Goal: Task Accomplishment & Management: Manage account settings

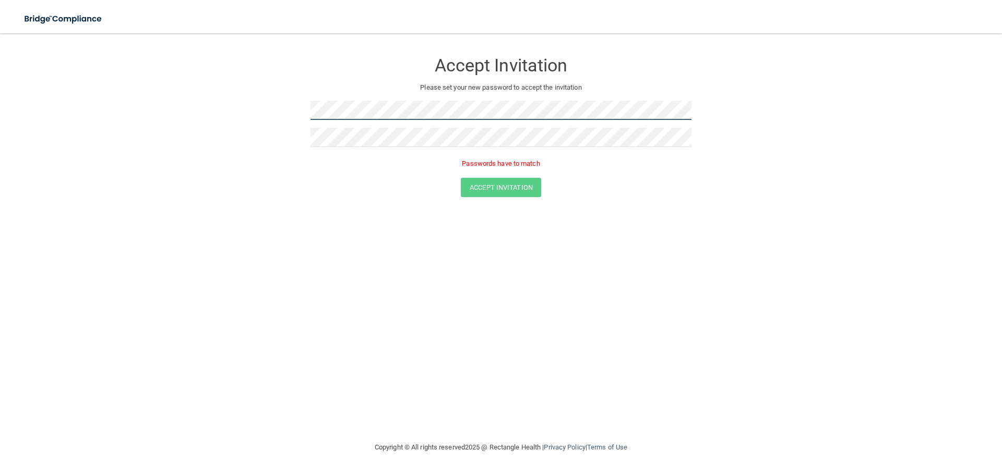
click at [294, 111] on form "Accept Invitation Please set your new password to accept the invitation Passwor…" at bounding box center [501, 127] width 960 height 166
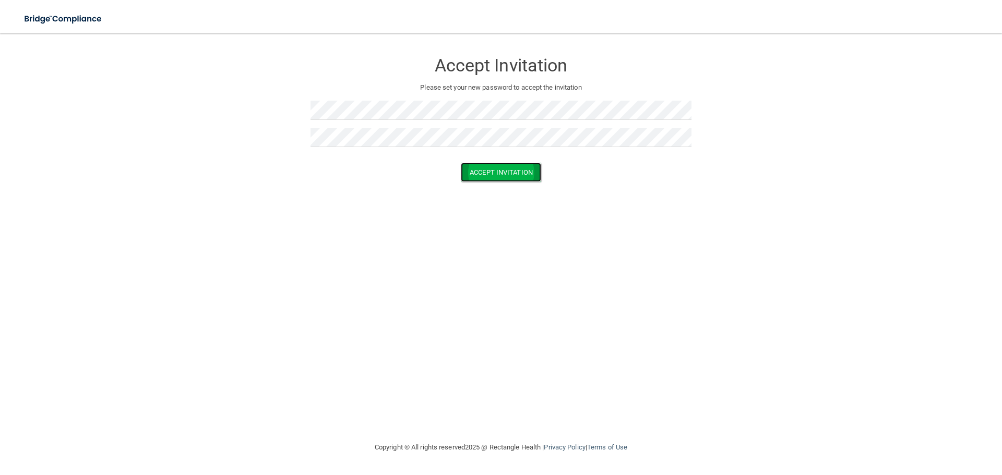
click at [519, 172] on button "Accept Invitation" at bounding box center [501, 172] width 80 height 19
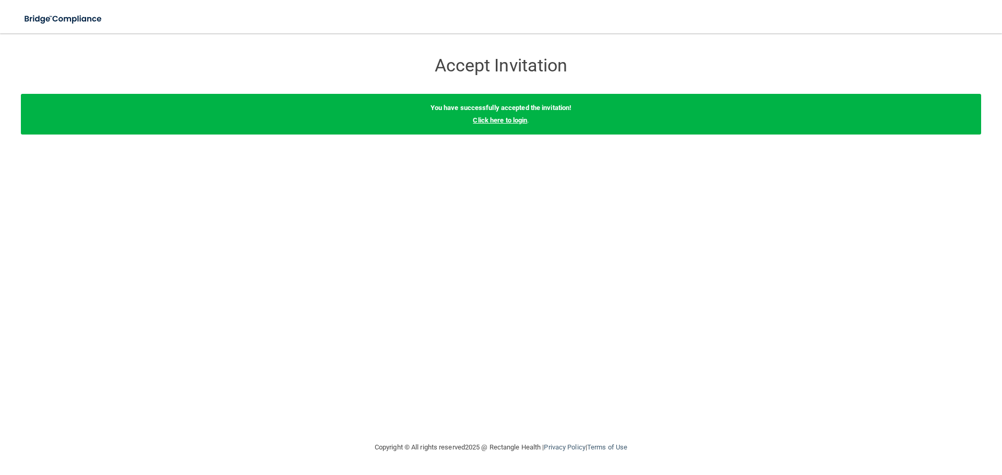
click at [507, 119] on link "Click here to login" at bounding box center [500, 120] width 54 height 8
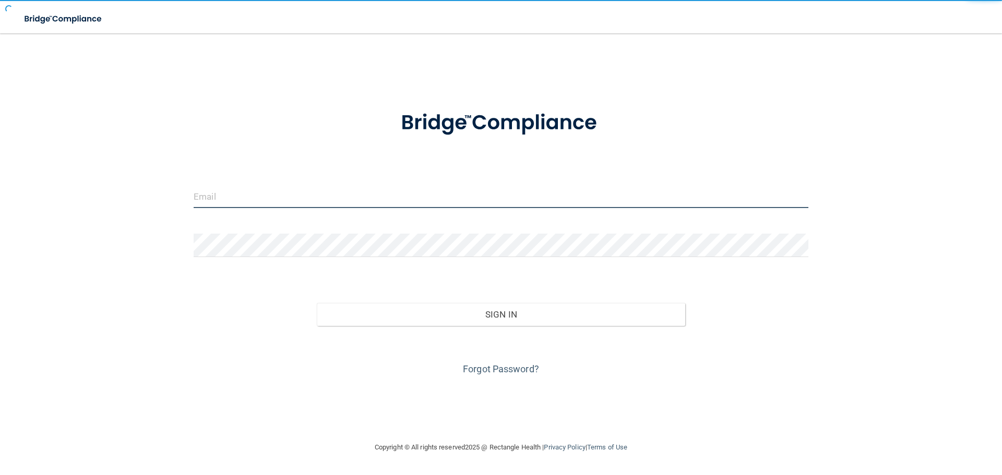
type input "[EMAIL_ADDRESS][DOMAIN_NAME]"
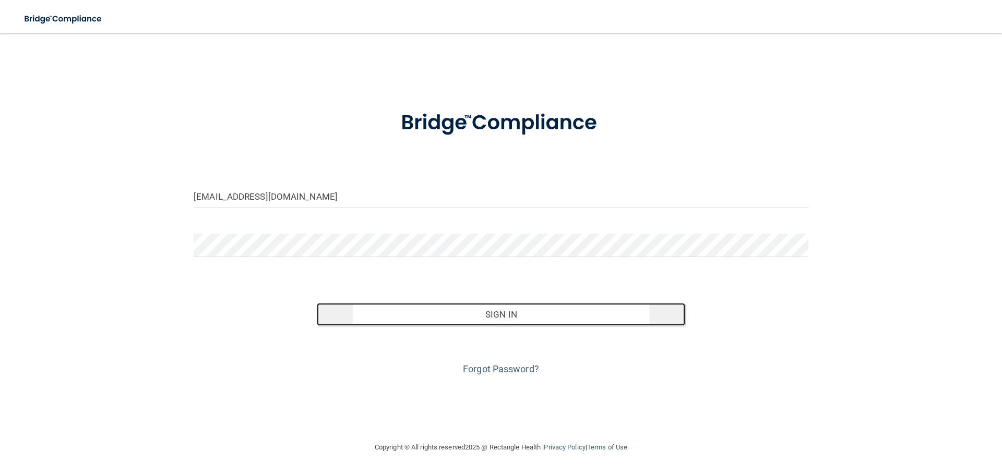
click at [525, 317] on button "Sign In" at bounding box center [501, 314] width 369 height 23
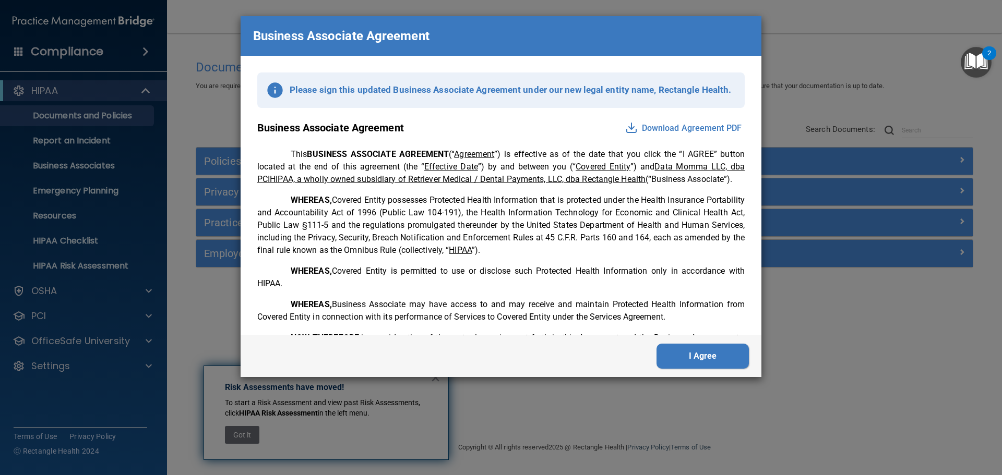
click at [652, 129] on button "Download Agreement PDF" at bounding box center [683, 128] width 123 height 17
click at [625, 128] on img at bounding box center [631, 128] width 13 height 13
click at [702, 357] on button "I Agree" at bounding box center [702, 356] width 92 height 25
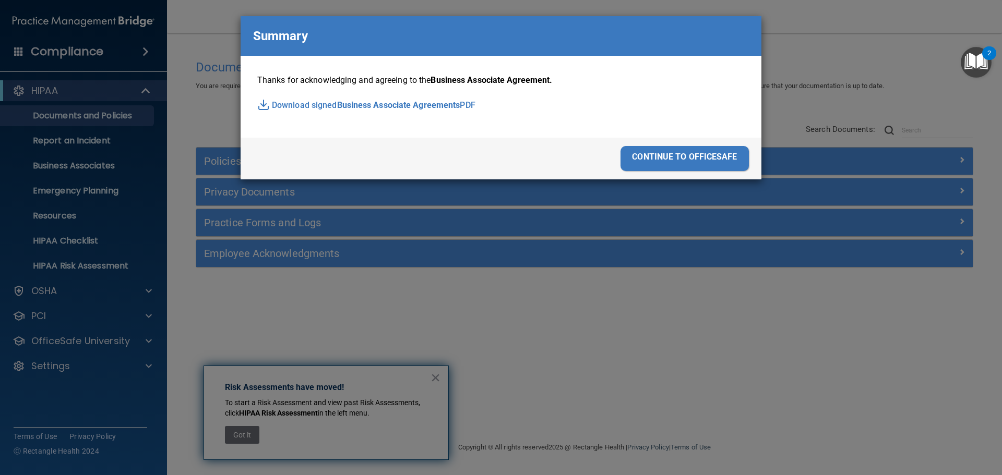
click at [263, 104] on img at bounding box center [263, 105] width 13 height 13
click at [711, 156] on div "continue to officesafe" at bounding box center [684, 158] width 128 height 25
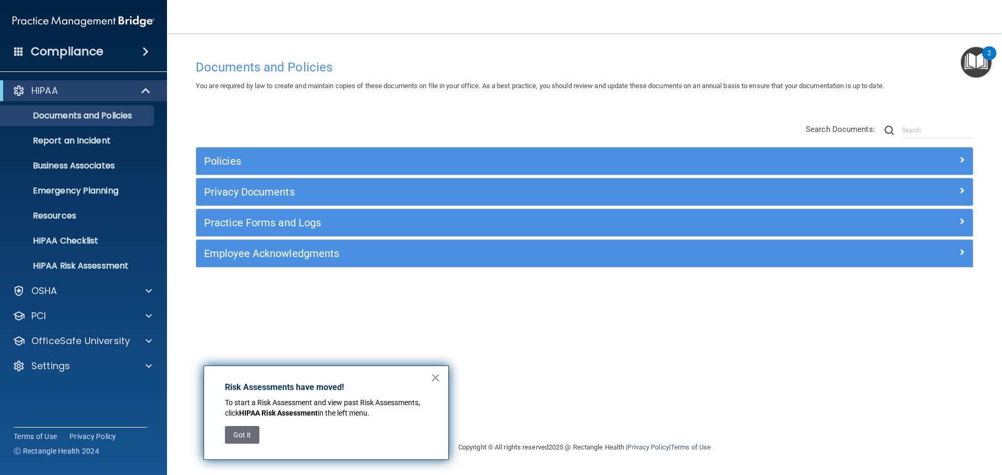
click at [435, 376] on button "×" at bounding box center [435, 377] width 10 height 17
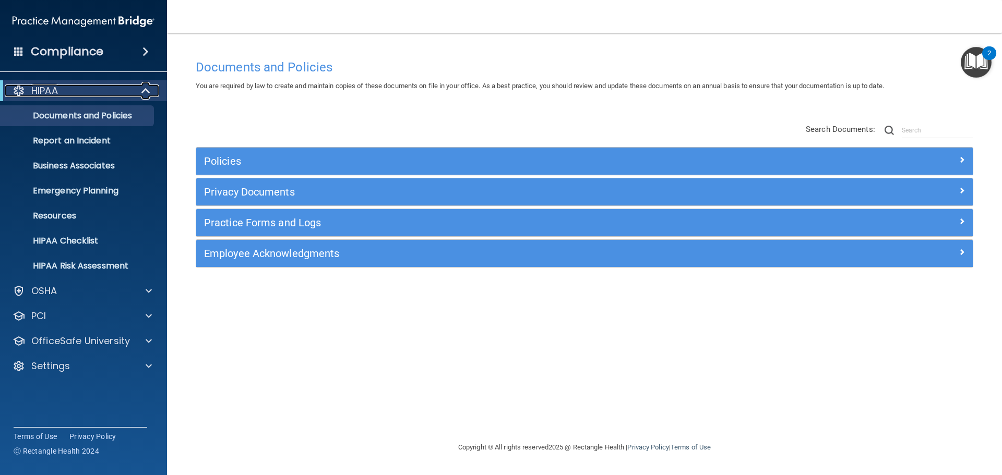
click at [147, 87] on span at bounding box center [146, 91] width 9 height 13
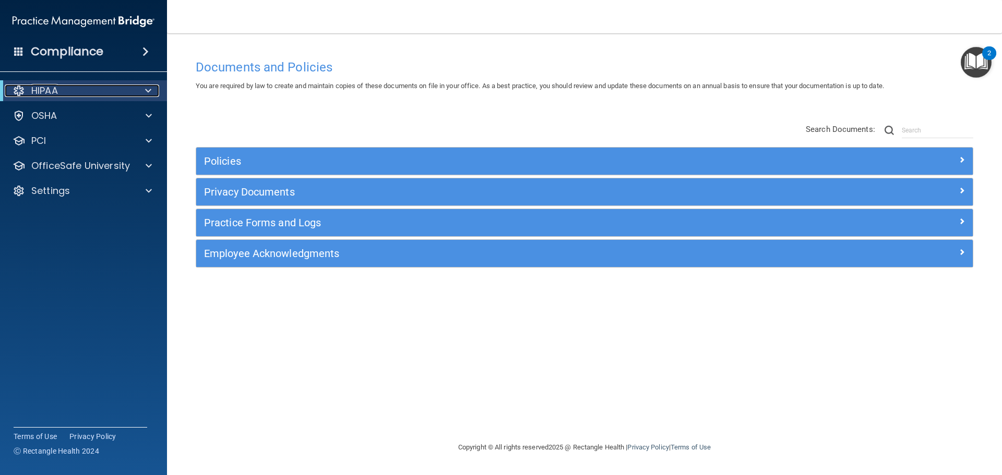
click at [148, 89] on span at bounding box center [148, 91] width 6 height 13
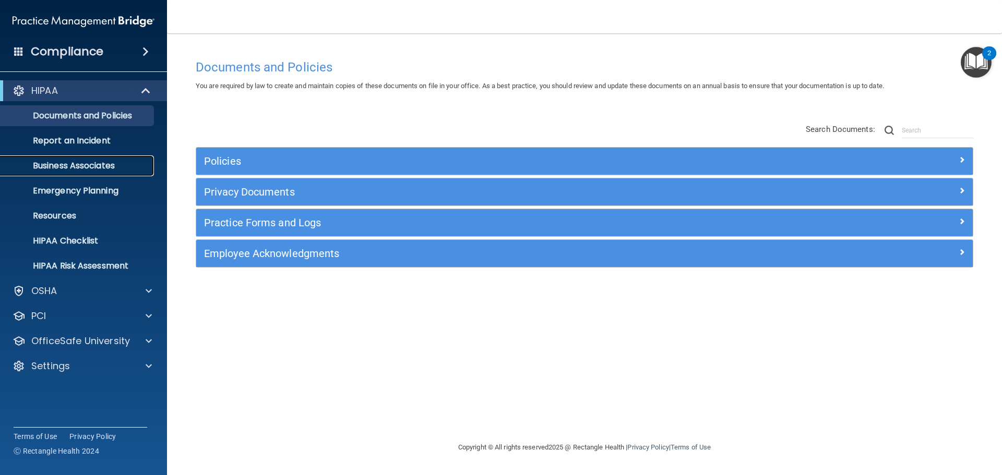
click at [105, 166] on p "Business Associates" at bounding box center [78, 166] width 142 height 10
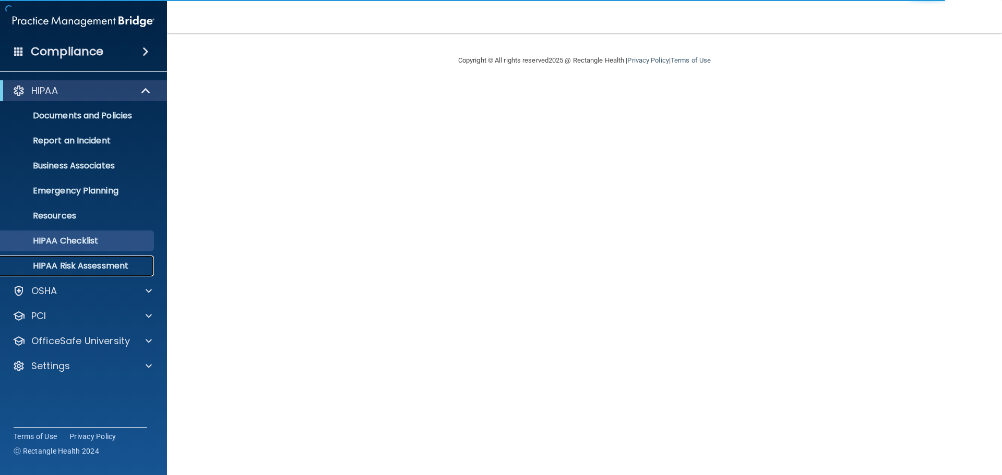
click at [101, 267] on p "HIPAA Risk Assessment" at bounding box center [78, 266] width 142 height 10
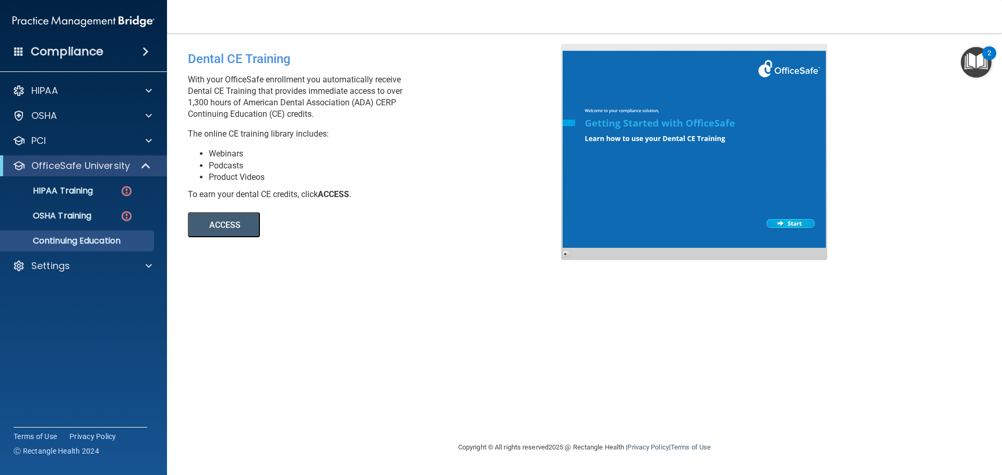
click at [231, 230] on button "ACCESS" at bounding box center [224, 224] width 72 height 25
click at [151, 265] on span at bounding box center [149, 266] width 6 height 13
click at [86, 313] on p "My Users" at bounding box center [78, 316] width 142 height 10
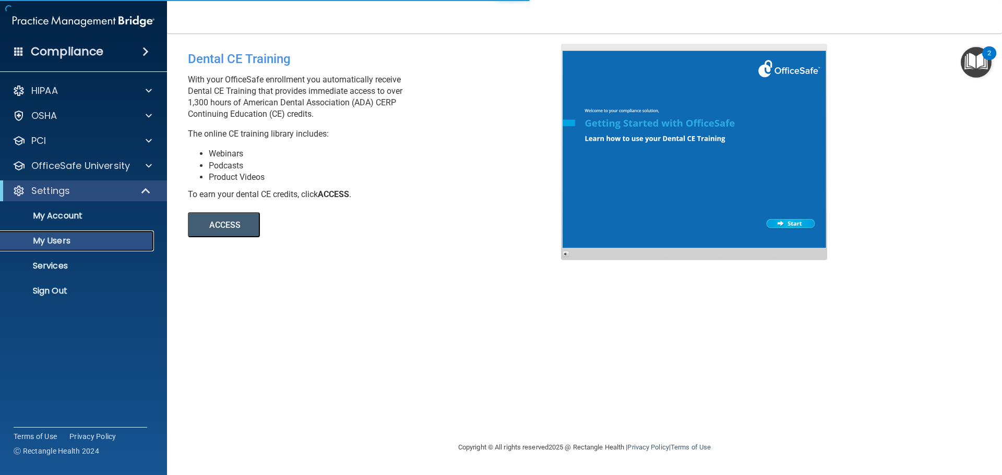
select select "20"
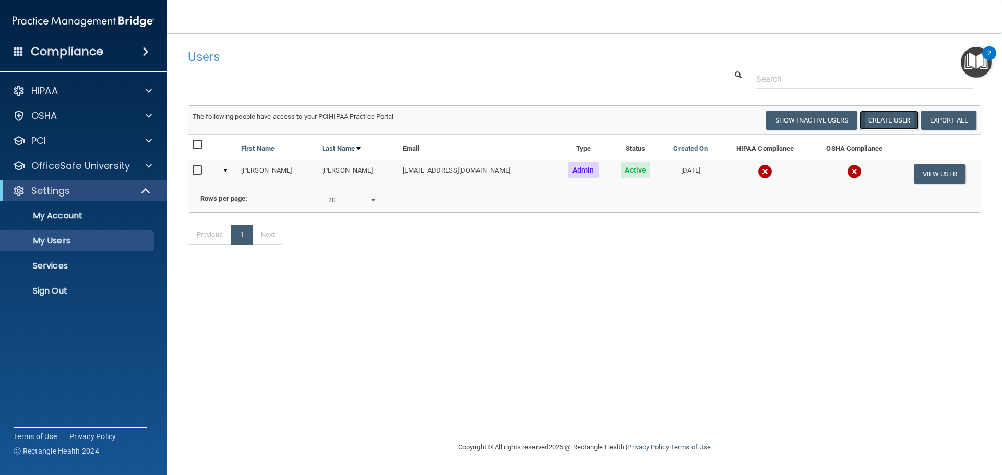
click at [896, 118] on button "Create User" at bounding box center [888, 120] width 59 height 19
